Goal: Transaction & Acquisition: Purchase product/service

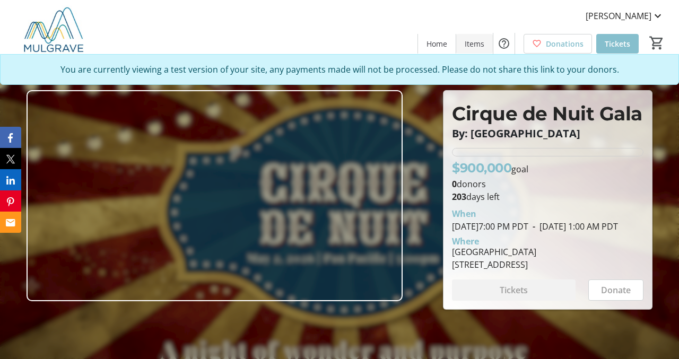
click at [476, 46] on span "Items" at bounding box center [475, 43] width 20 height 11
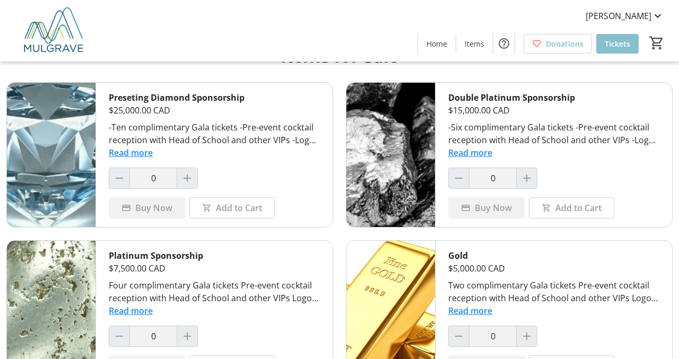
scroll to position [32, 0]
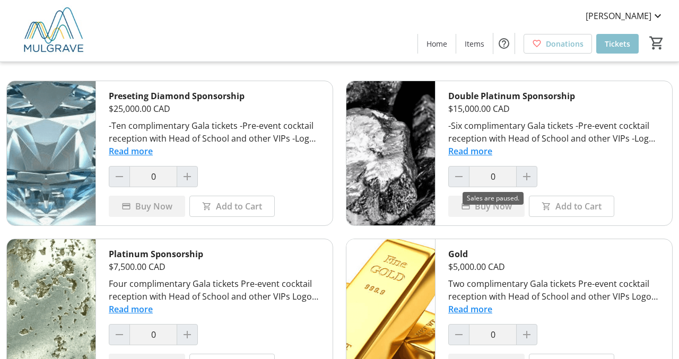
click at [523, 173] on div at bounding box center [526, 176] width 21 height 21
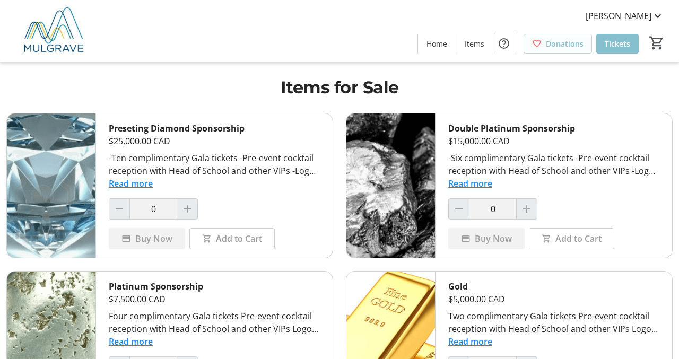
click at [558, 43] on span "Donations" at bounding box center [565, 43] width 38 height 11
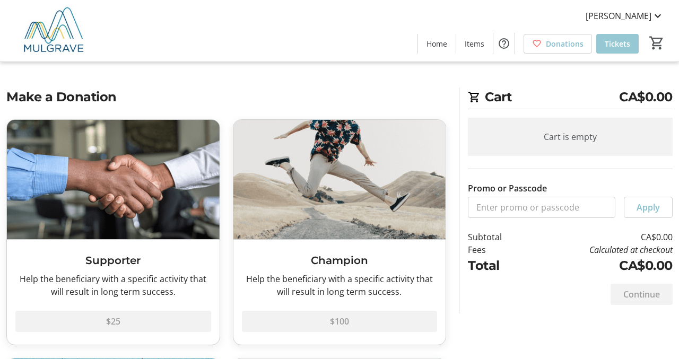
click at [615, 44] on span "Tickets" at bounding box center [617, 43] width 25 height 11
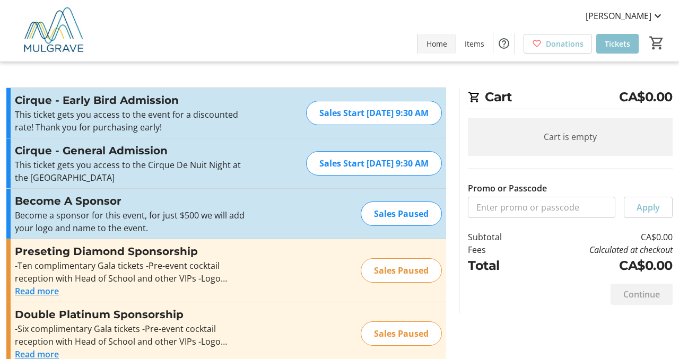
click at [440, 41] on span "Home" at bounding box center [436, 43] width 21 height 11
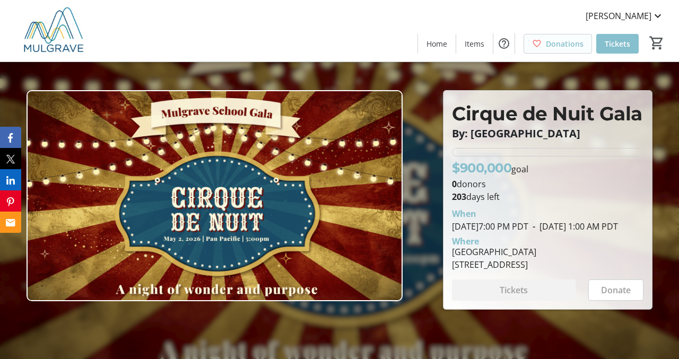
click at [557, 40] on span "Donations" at bounding box center [565, 43] width 38 height 11
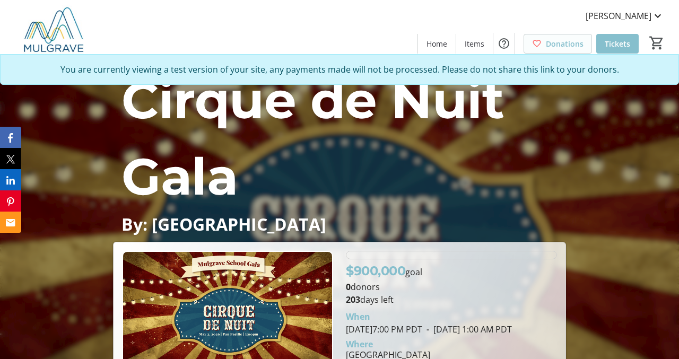
click at [571, 44] on span "Donations" at bounding box center [565, 43] width 38 height 11
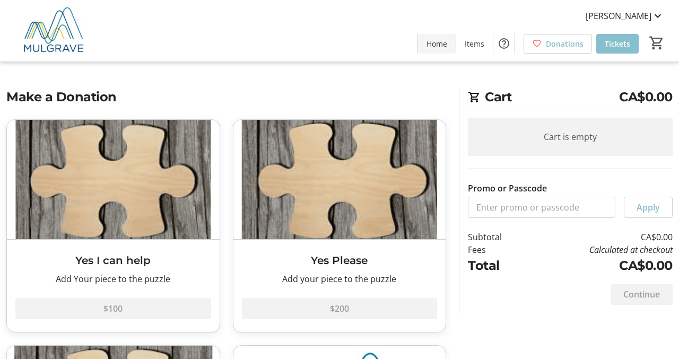
click at [442, 44] on span "Home" at bounding box center [436, 43] width 21 height 11
